Goal: Task Accomplishment & Management: Use online tool/utility

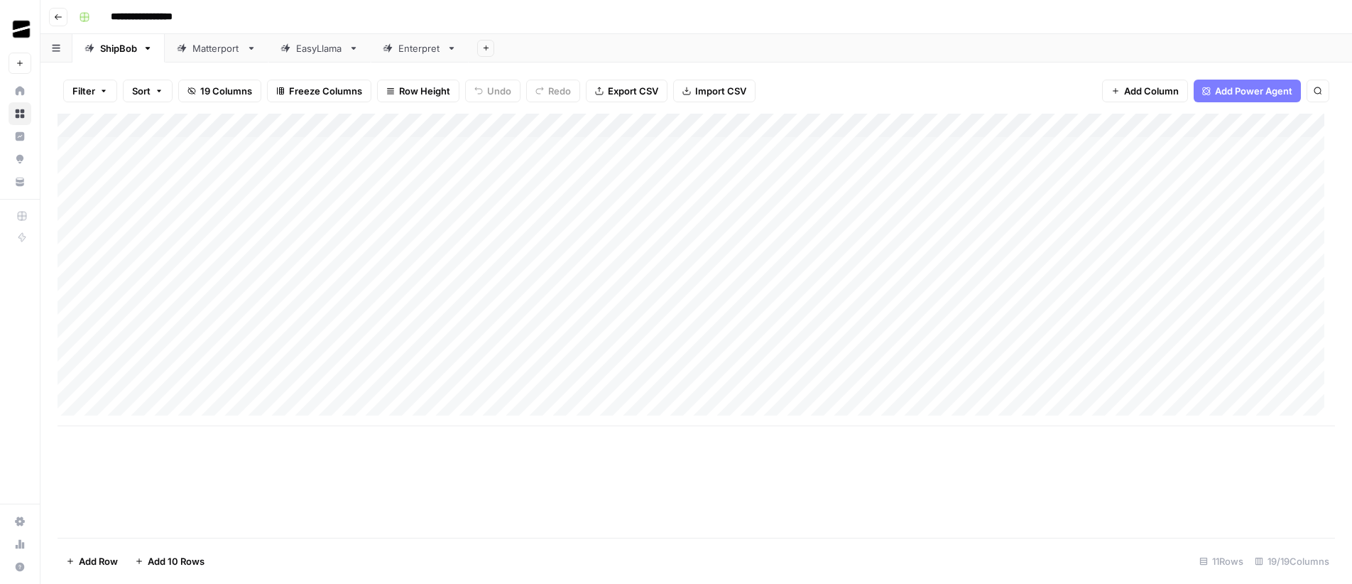
click at [198, 51] on div "Matterport" at bounding box center [216, 48] width 48 height 14
click at [261, 150] on div "Add Column" at bounding box center [696, 326] width 1277 height 424
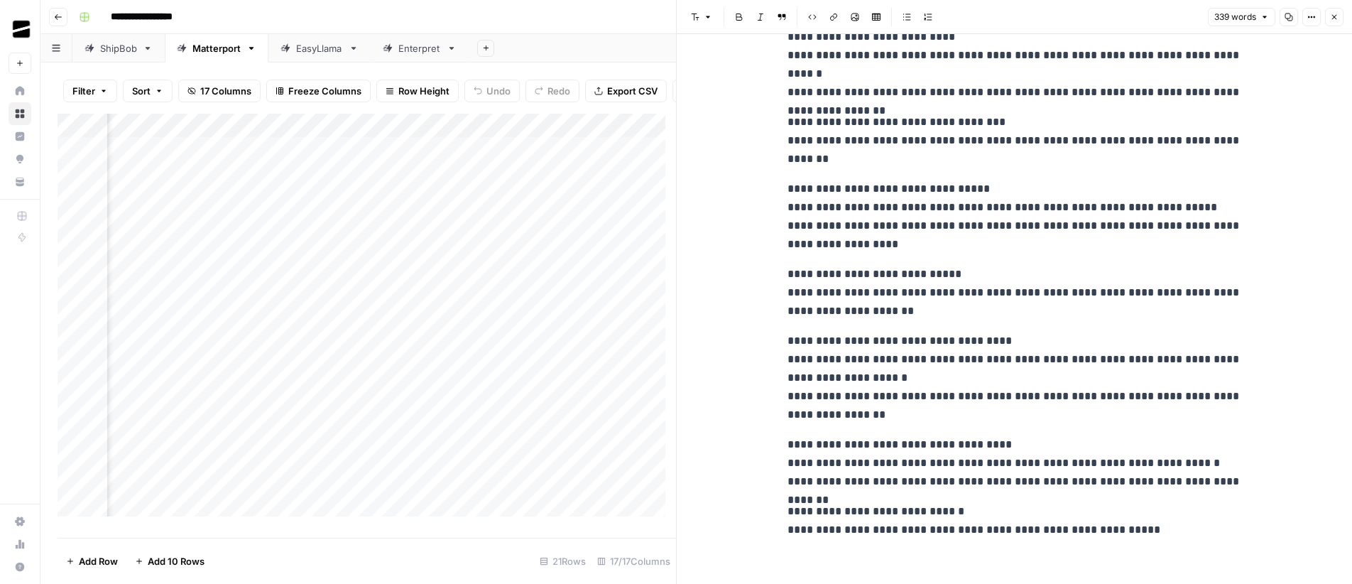
scroll to position [359, 0]
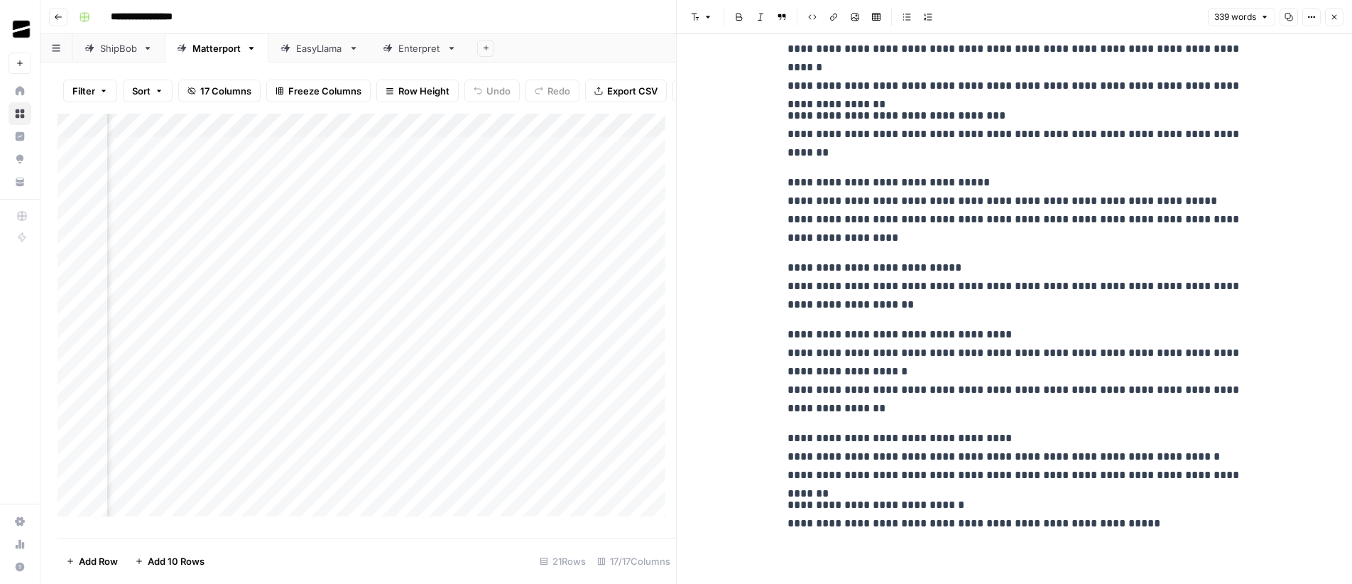
click at [1335, 18] on icon "button" at bounding box center [1334, 17] width 5 height 5
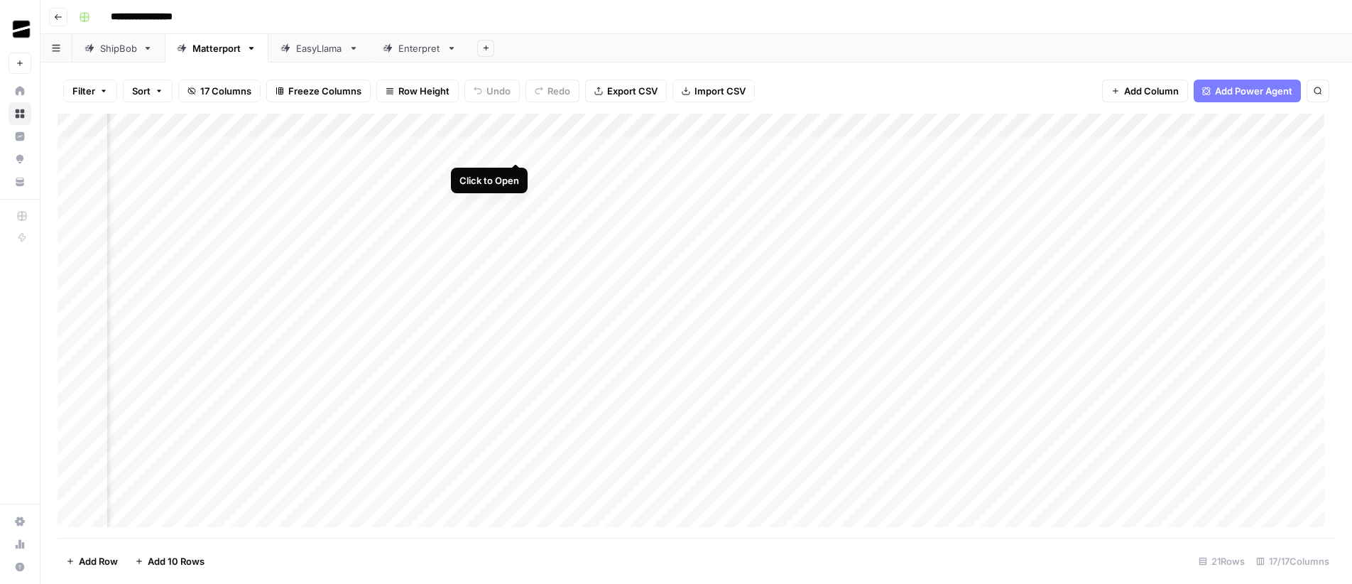
click at [517, 149] on div "Add Column" at bounding box center [696, 326] width 1277 height 424
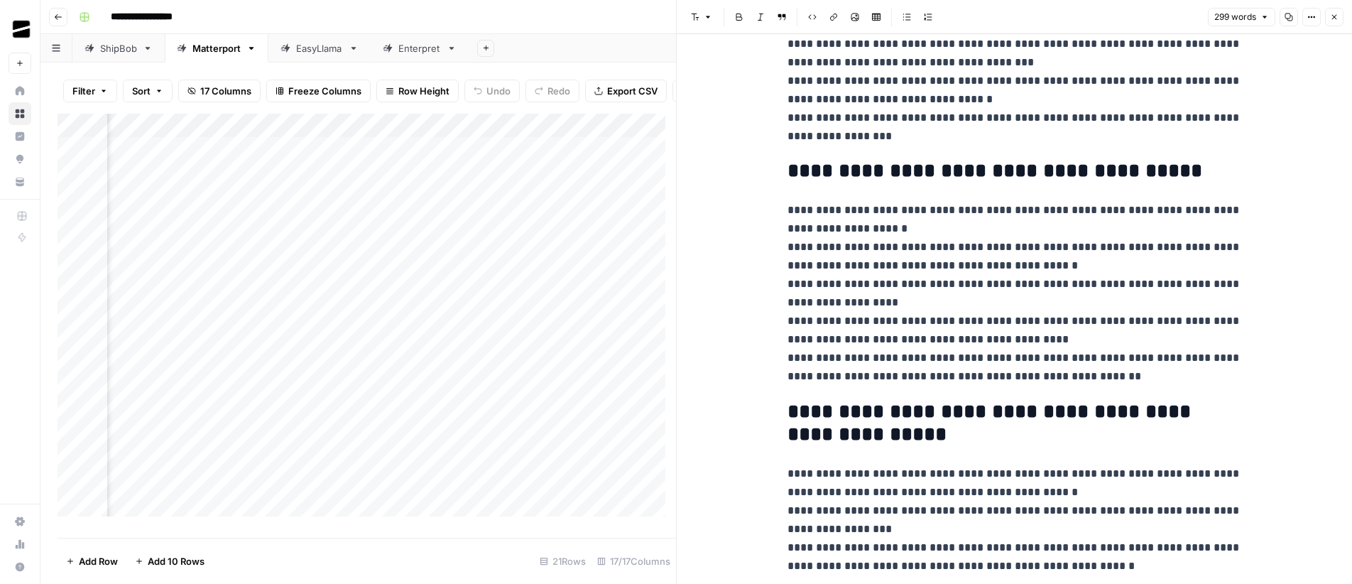
scroll to position [255, 0]
click at [1331, 18] on icon "button" at bounding box center [1334, 17] width 9 height 9
